Goal: Transaction & Acquisition: Book appointment/travel/reservation

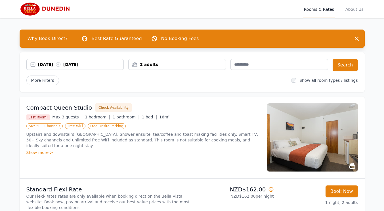
click at [106, 66] on div "[DATE] [DATE]" at bounding box center [81, 65] width 86 height 6
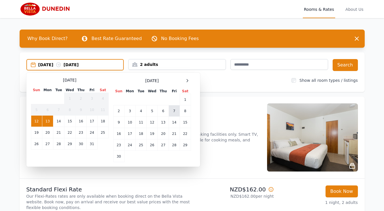
click at [173, 115] on td "7" at bounding box center [174, 110] width 11 height 11
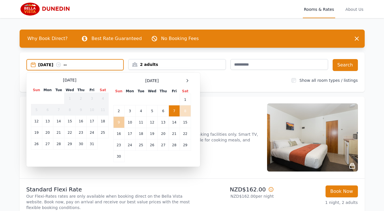
click at [119, 124] on td "9" at bounding box center [118, 122] width 11 height 11
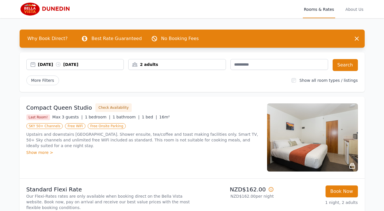
click at [176, 67] on div "2 adults" at bounding box center [177, 65] width 97 height 6
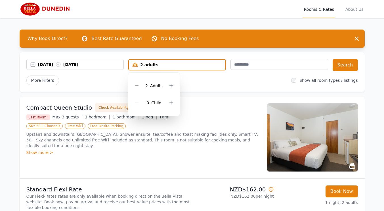
click at [176, 67] on div "2 adults" at bounding box center [177, 65] width 97 height 6
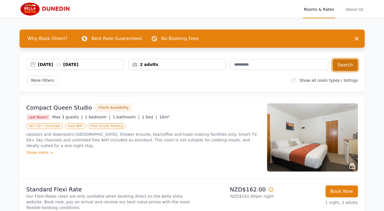
click at [344, 65] on button "Search" at bounding box center [345, 65] width 25 height 12
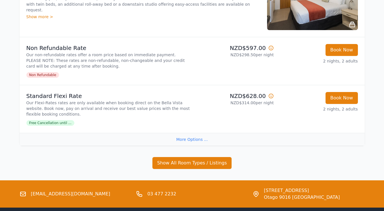
scroll to position [141, 0]
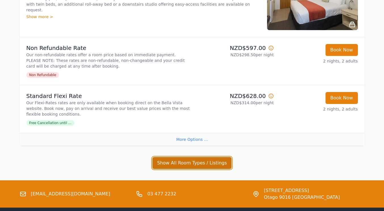
click at [205, 166] on button "Show All Room Types / Listings" at bounding box center [193, 163] width 80 height 12
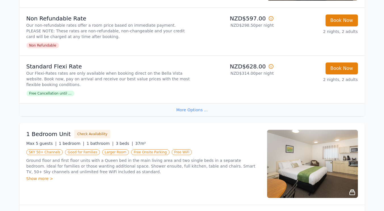
scroll to position [171, 0]
click at [182, 112] on div "More Options ..." at bounding box center [192, 109] width 345 height 13
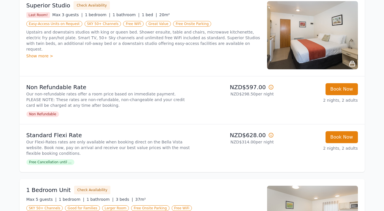
scroll to position [0, 0]
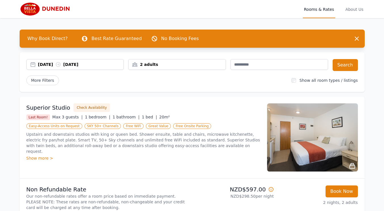
click at [41, 155] on div "Show more >" at bounding box center [143, 158] width 234 height 6
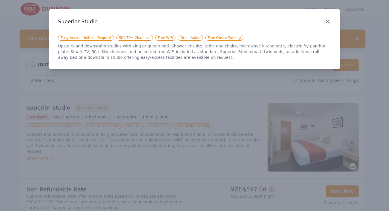
click at [329, 19] on icon "button" at bounding box center [327, 21] width 7 height 7
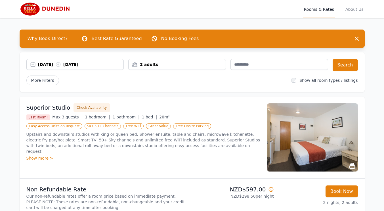
click at [216, 139] on p "Upstairs and downstairs studios with king or queen bed. Shower ensuite, table a…" at bounding box center [143, 142] width 234 height 23
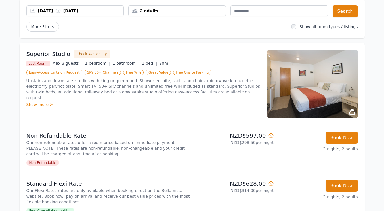
scroll to position [53, 0]
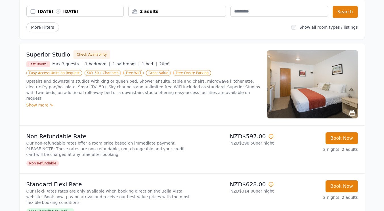
click at [169, 83] on p "Upstairs and downstairs studios with king or queen bed. Shower ensuite, table a…" at bounding box center [143, 89] width 234 height 23
click at [300, 81] on img at bounding box center [312, 84] width 91 height 68
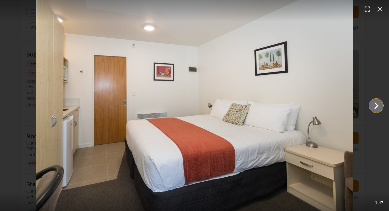
click at [376, 110] on icon "Show slide 2 of 7" at bounding box center [376, 106] width 14 height 14
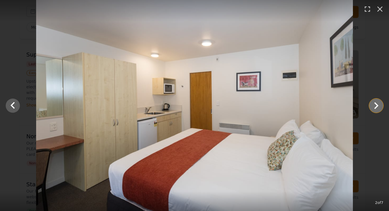
click at [376, 110] on icon "Show slide 3 of 7" at bounding box center [376, 106] width 14 height 14
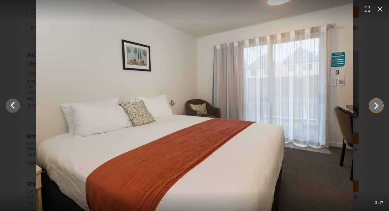
click at [376, 110] on icon "Show slide 4 of 7" at bounding box center [376, 106] width 14 height 14
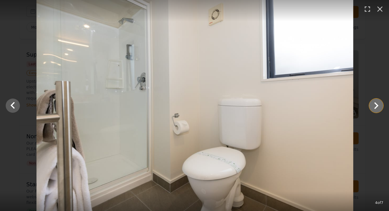
click at [376, 110] on icon "Show slide 5 of 7" at bounding box center [376, 106] width 14 height 14
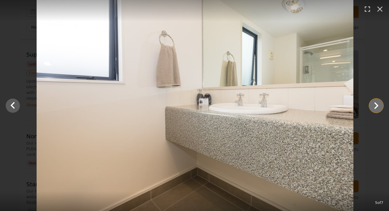
click at [376, 110] on icon "Show slide 6 of 7" at bounding box center [376, 106] width 14 height 14
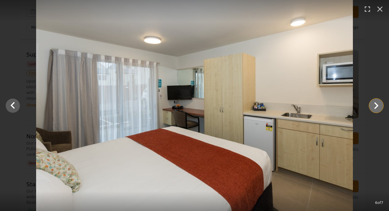
click at [376, 110] on icon "Show slide 7 of 7" at bounding box center [376, 106] width 14 height 14
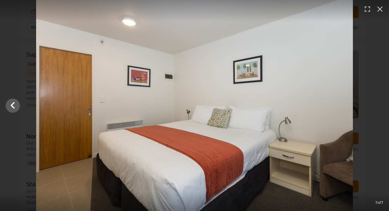
click at [376, 110] on div at bounding box center [194, 105] width 389 height 211
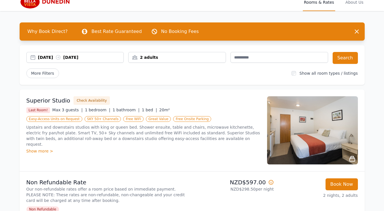
scroll to position [0, 0]
